Goal: Information Seeking & Learning: Learn about a topic

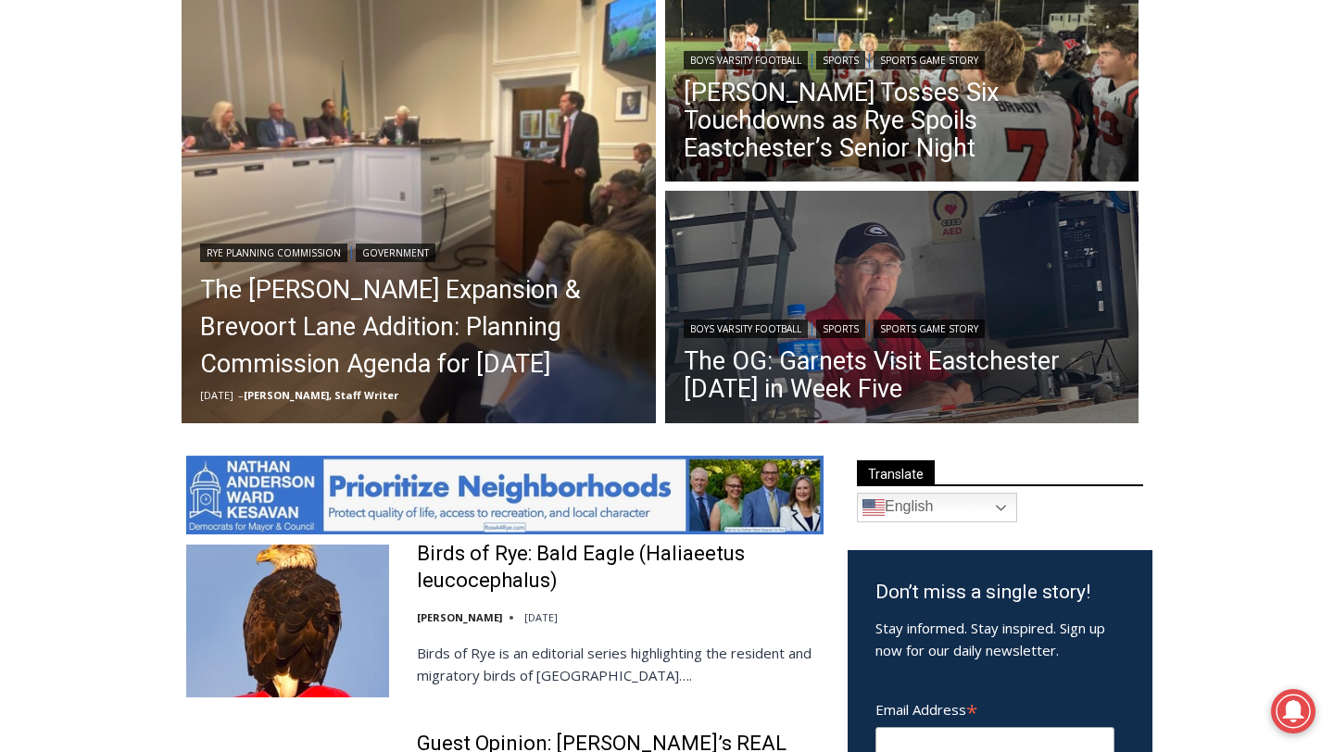
scroll to position [572, 0]
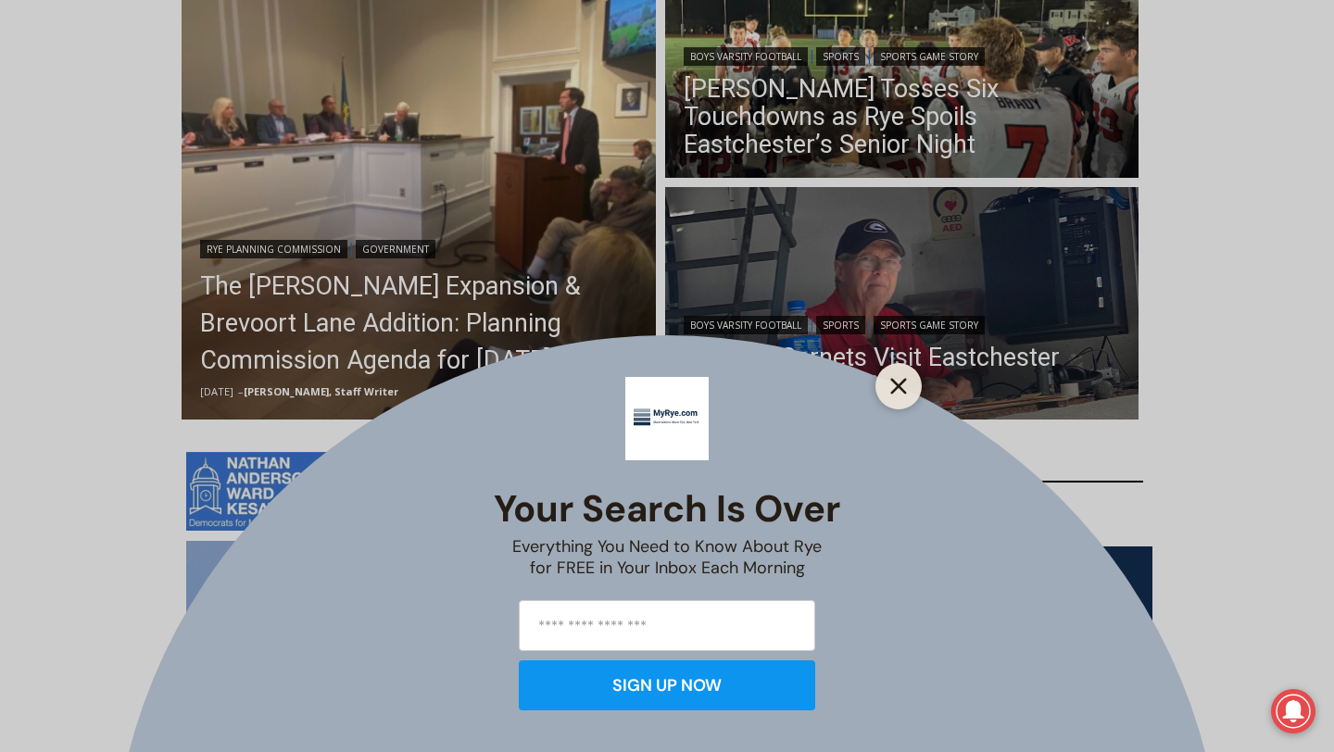
click at [899, 388] on line "Close" at bounding box center [898, 386] width 13 height 13
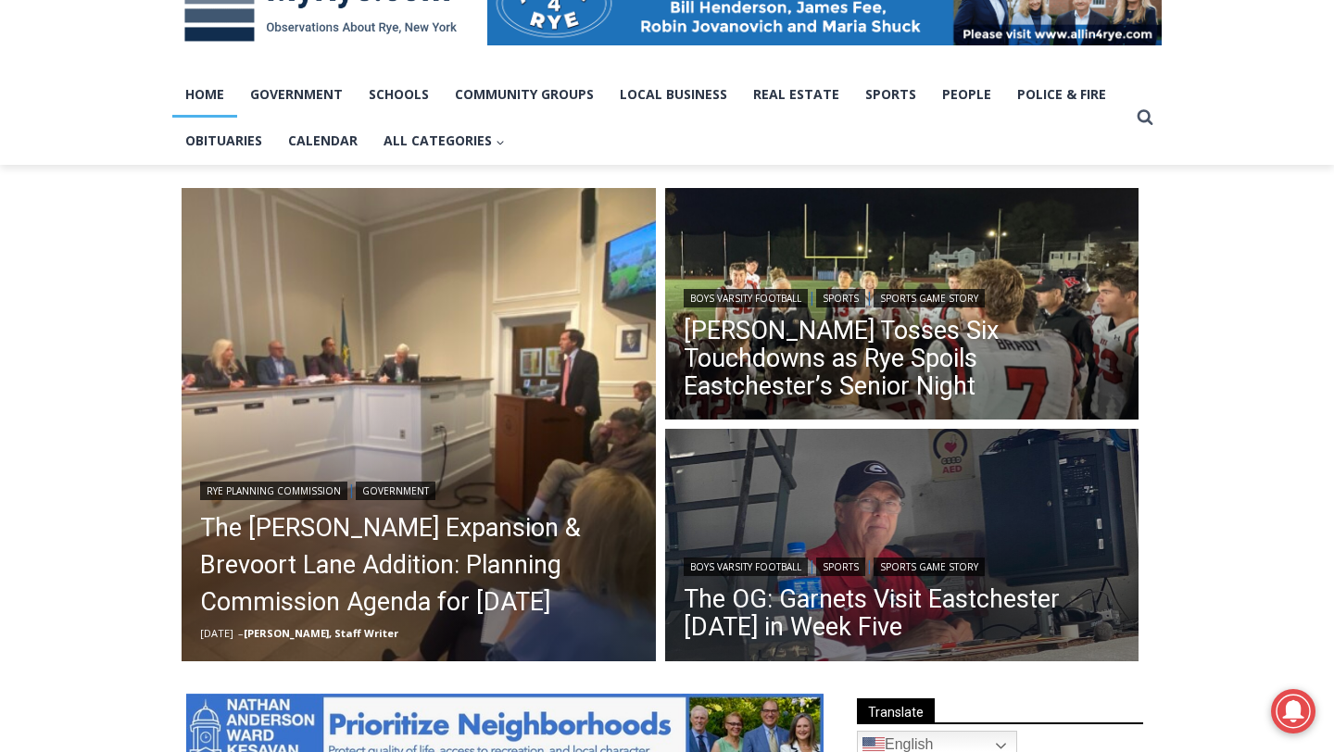
scroll to position [325, 0]
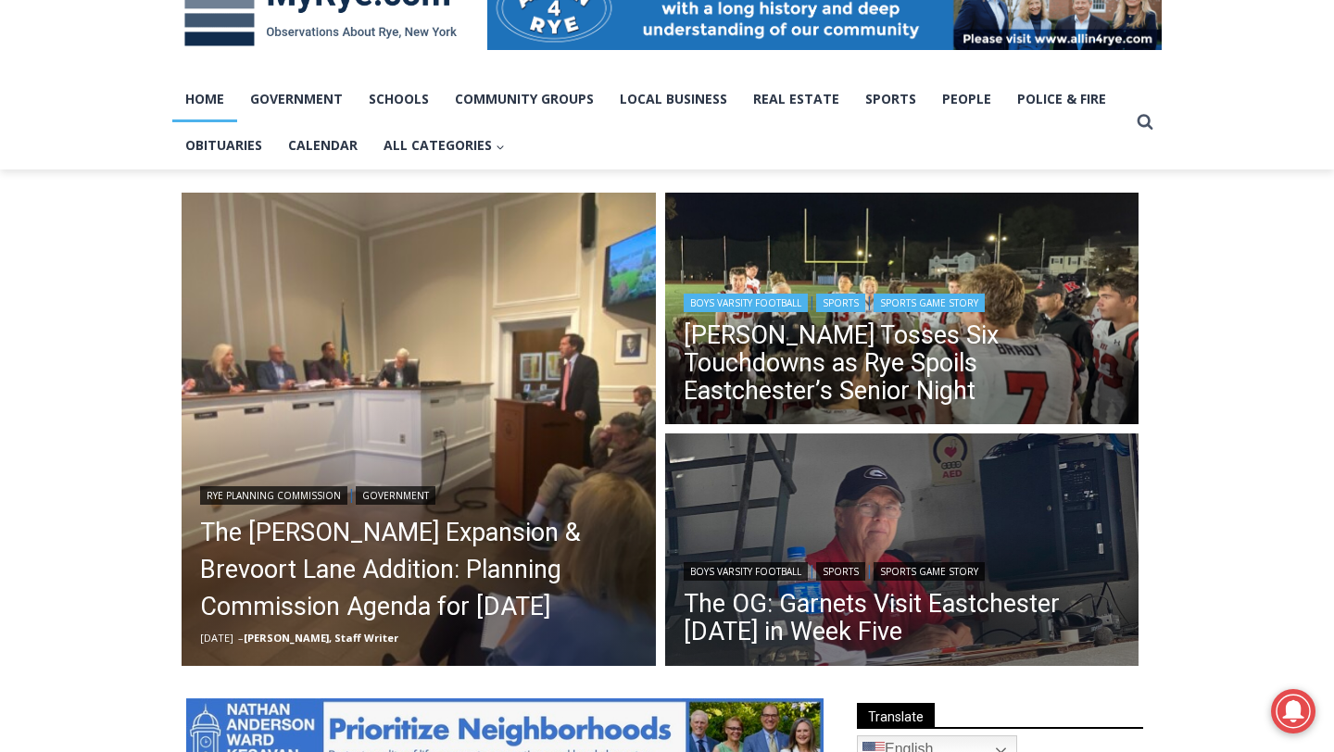
click at [893, 302] on header "Boys Varsity Football | Sports | Sports Game Story Miller Tosses Six Touchdowns…" at bounding box center [902, 350] width 474 height 160
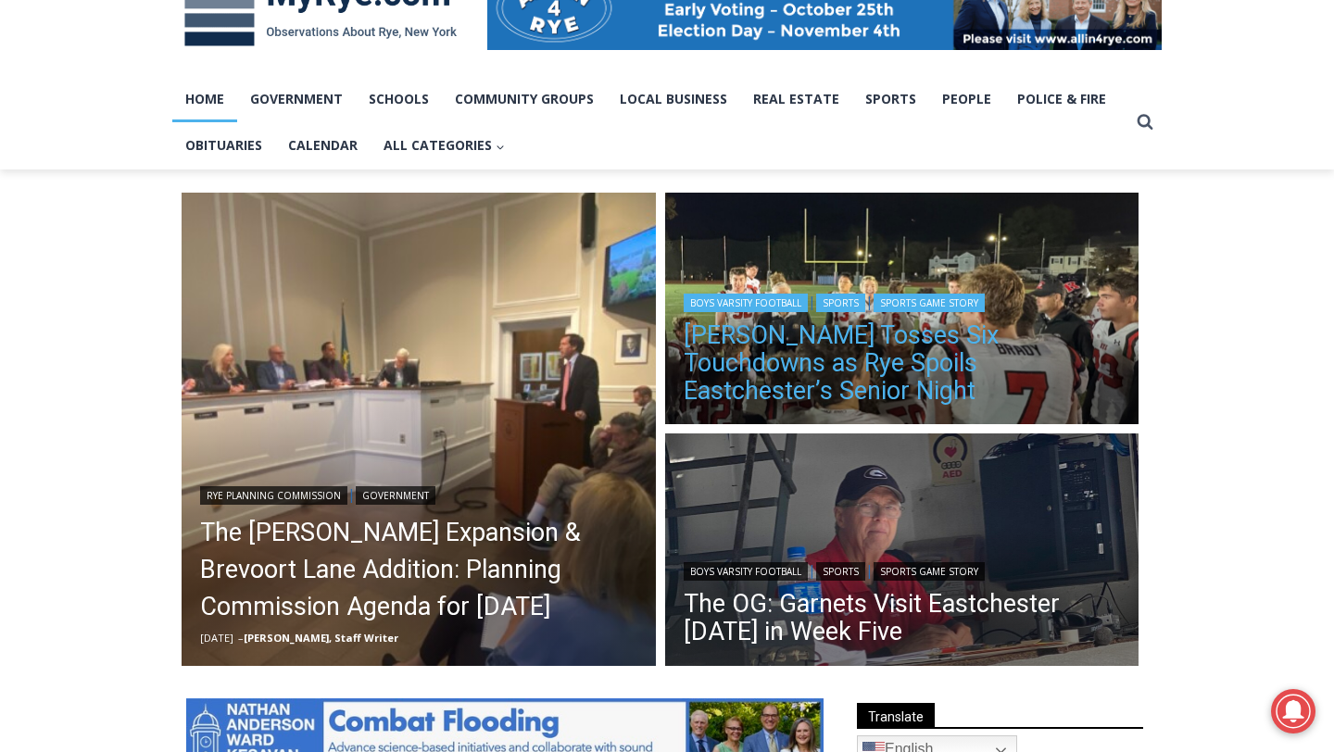
click at [886, 373] on link "[PERSON_NAME] Tosses Six Touchdowns as Rye Spoils Eastchester’s Senior Night" at bounding box center [902, 363] width 437 height 83
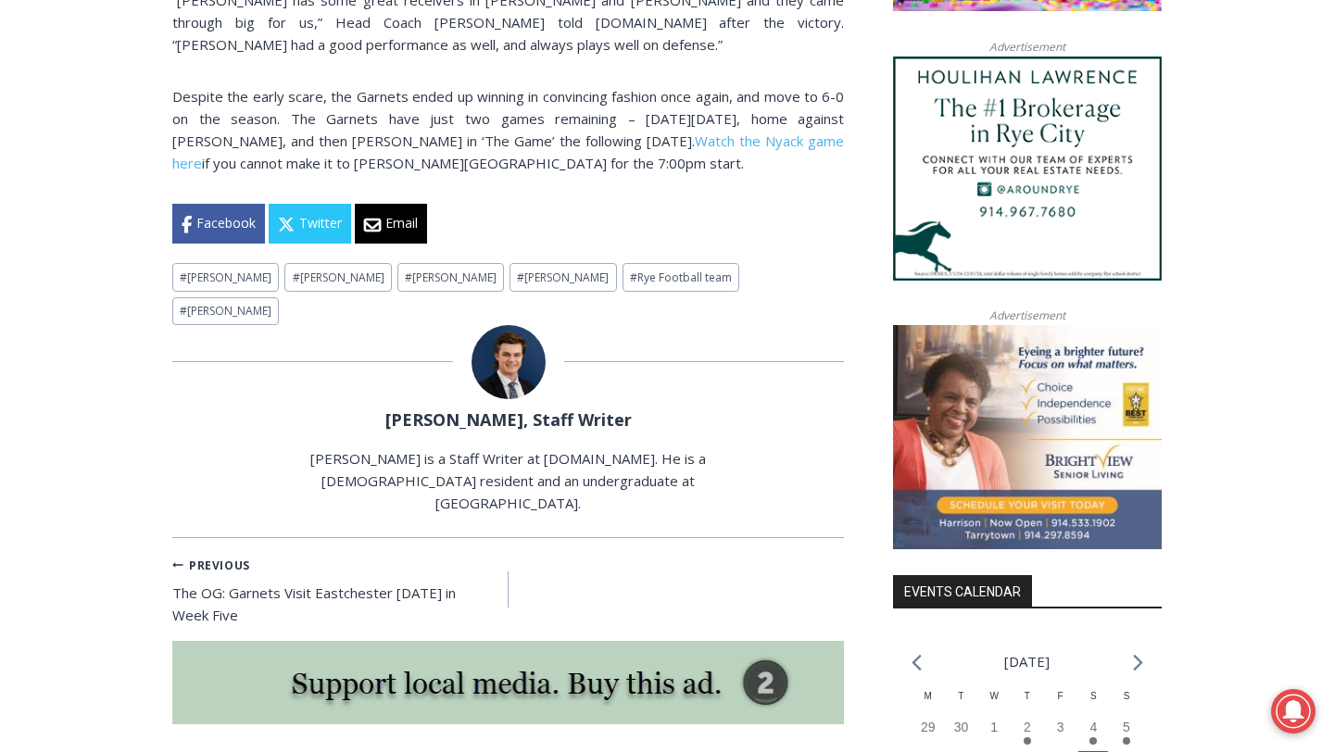
scroll to position [1717, 0]
